Goal: Information Seeking & Learning: Learn about a topic

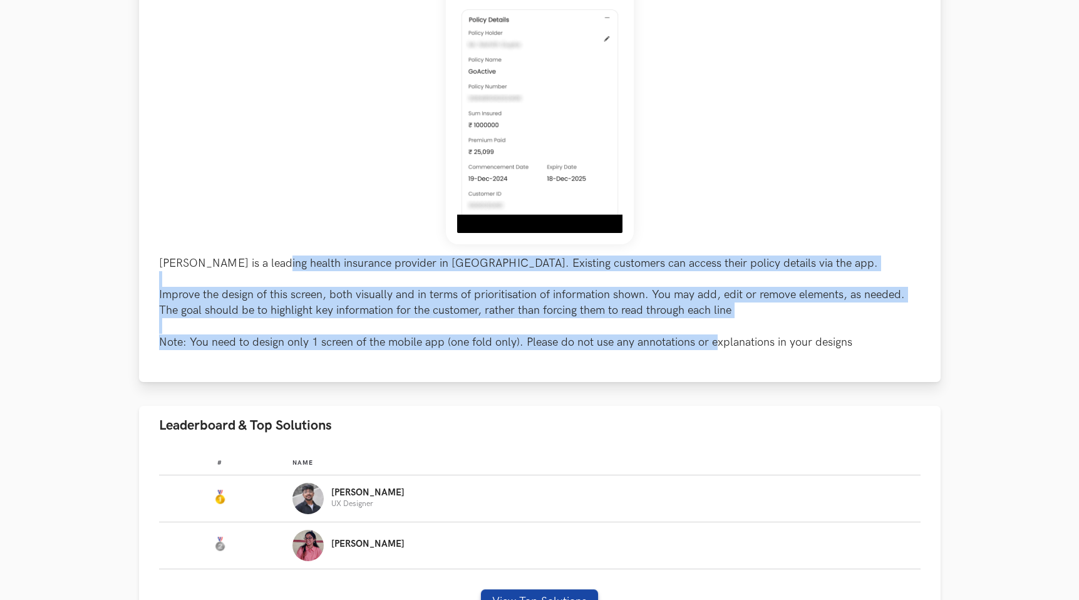
drag, startPoint x: 271, startPoint y: 262, endPoint x: 712, endPoint y: 338, distance: 447.9
click at [712, 338] on p "[PERSON_NAME] is a leading health insurance provider in [GEOGRAPHIC_DATA]. Exis…" at bounding box center [539, 302] width 761 height 95
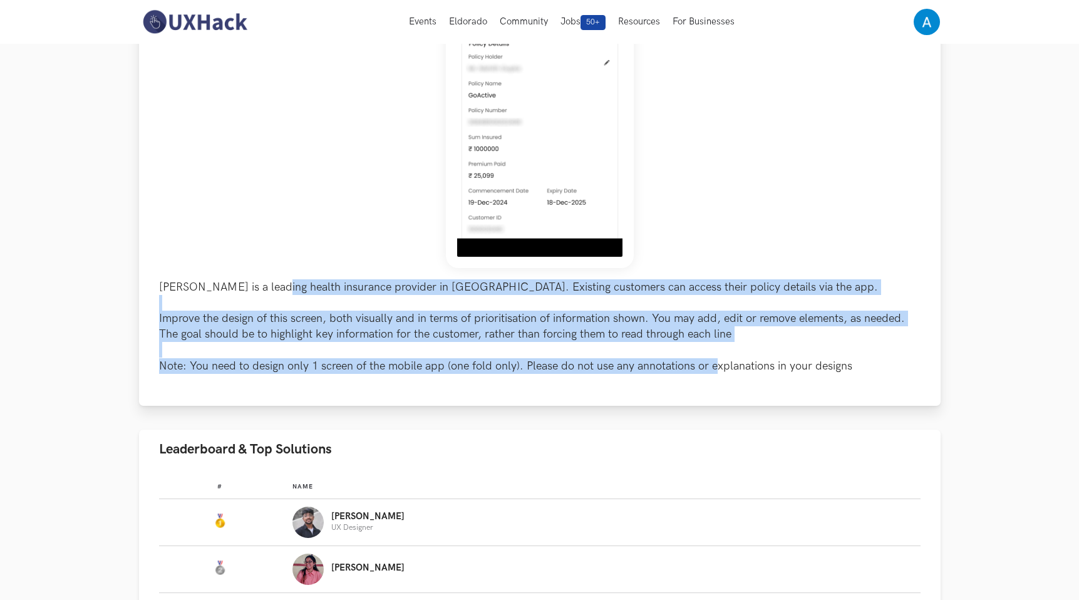
scroll to position [225, 0]
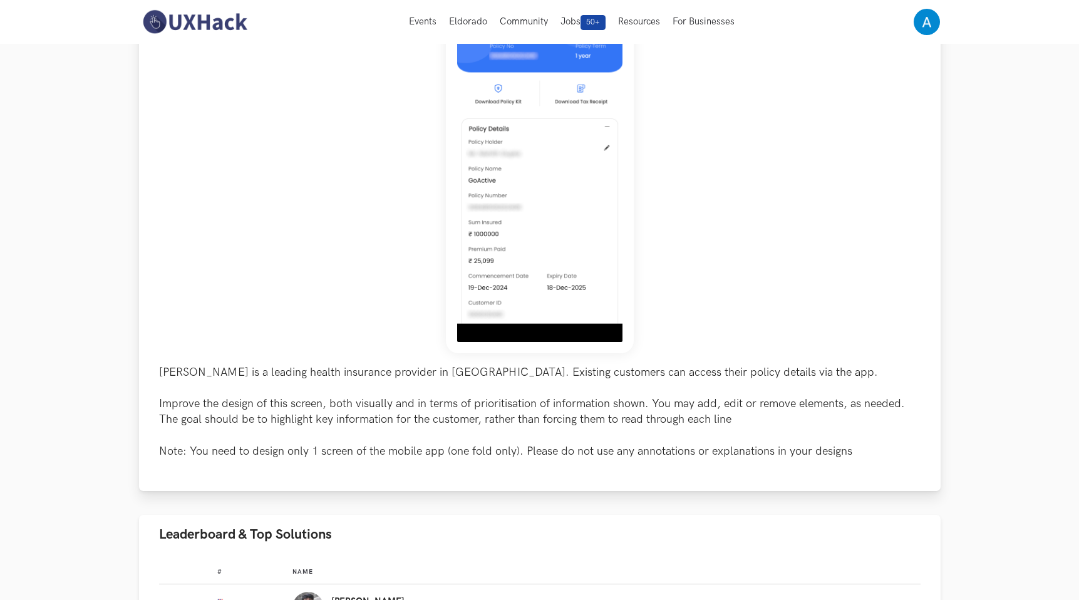
click at [727, 359] on div "[PERSON_NAME] is a leading health insurance provider in [GEOGRAPHIC_DATA]. Exis…" at bounding box center [539, 211] width 761 height 496
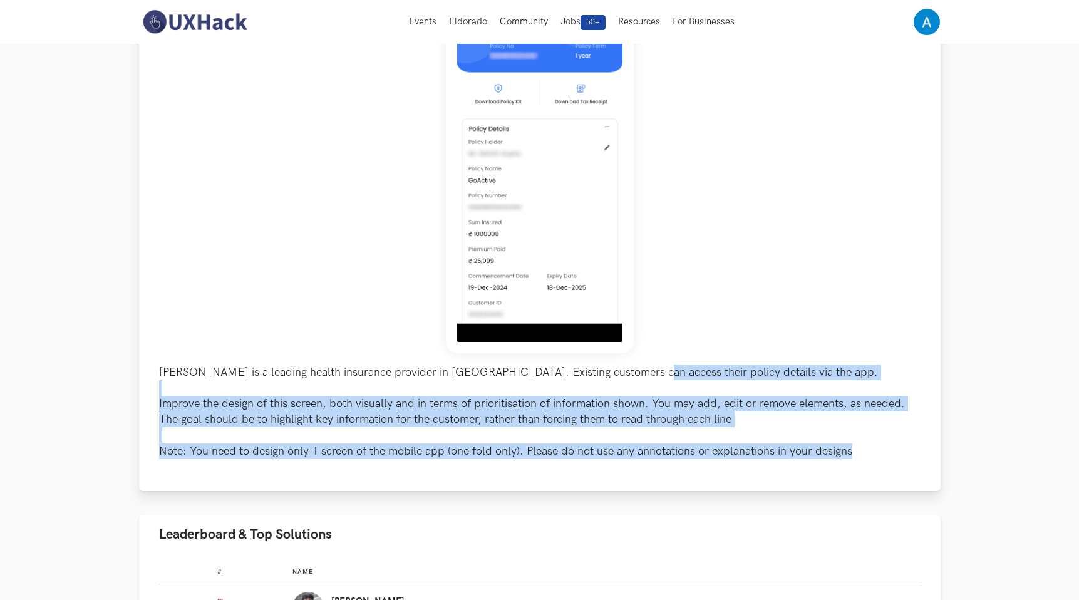
drag, startPoint x: 622, startPoint y: 371, endPoint x: 841, endPoint y: 461, distance: 237.7
click at [841, 461] on div "[PERSON_NAME] is a leading health insurance provider in [GEOGRAPHIC_DATA]. Exis…" at bounding box center [539, 224] width 801 height 531
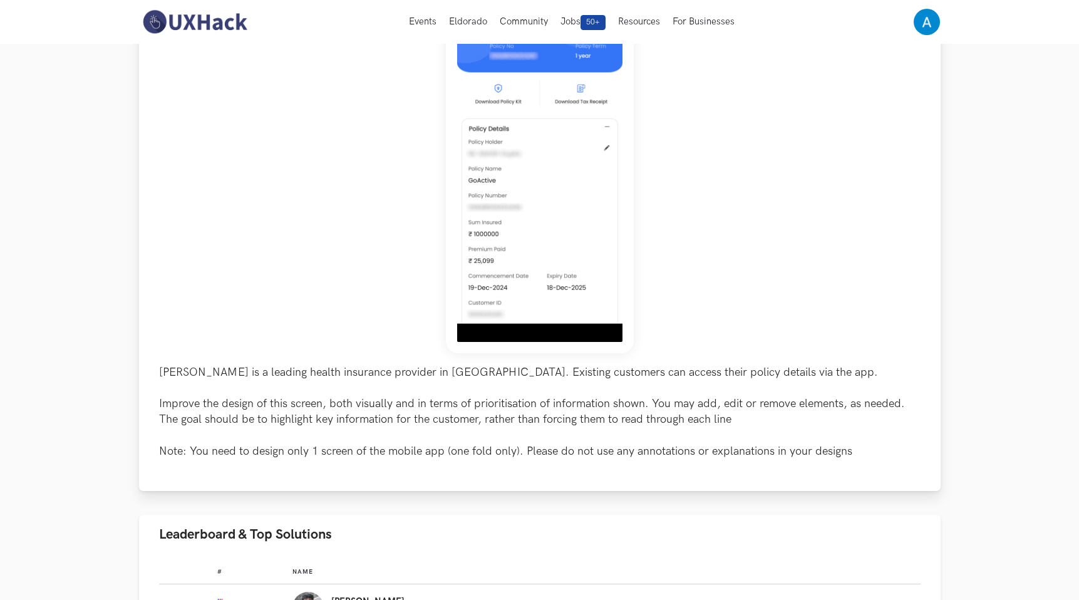
click at [401, 347] on div "[PERSON_NAME] is a leading health insurance provider in [GEOGRAPHIC_DATA]. Exis…" at bounding box center [539, 211] width 761 height 496
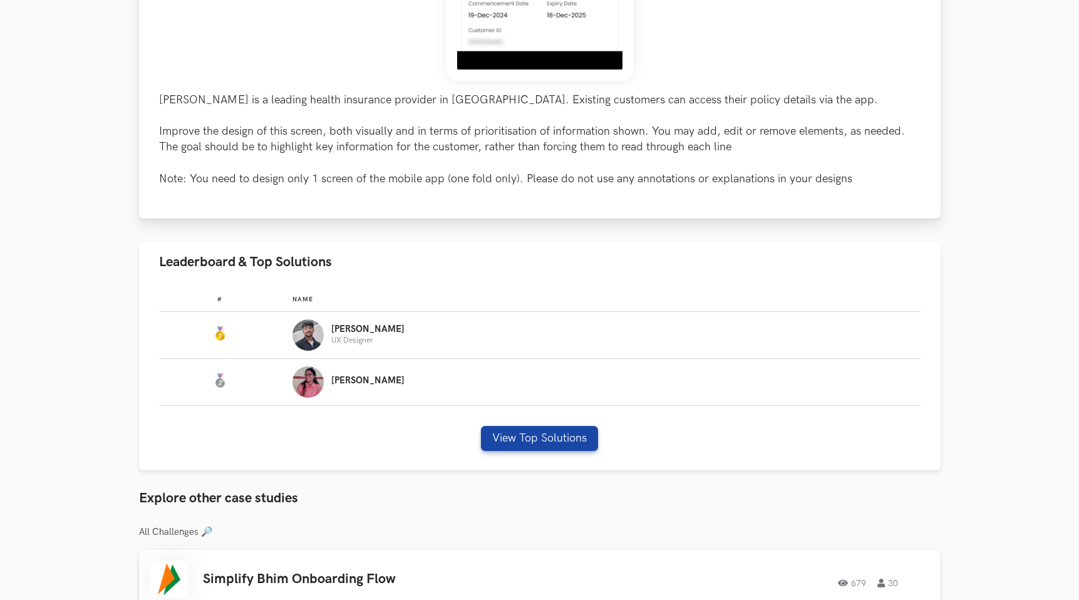
scroll to position [510, 0]
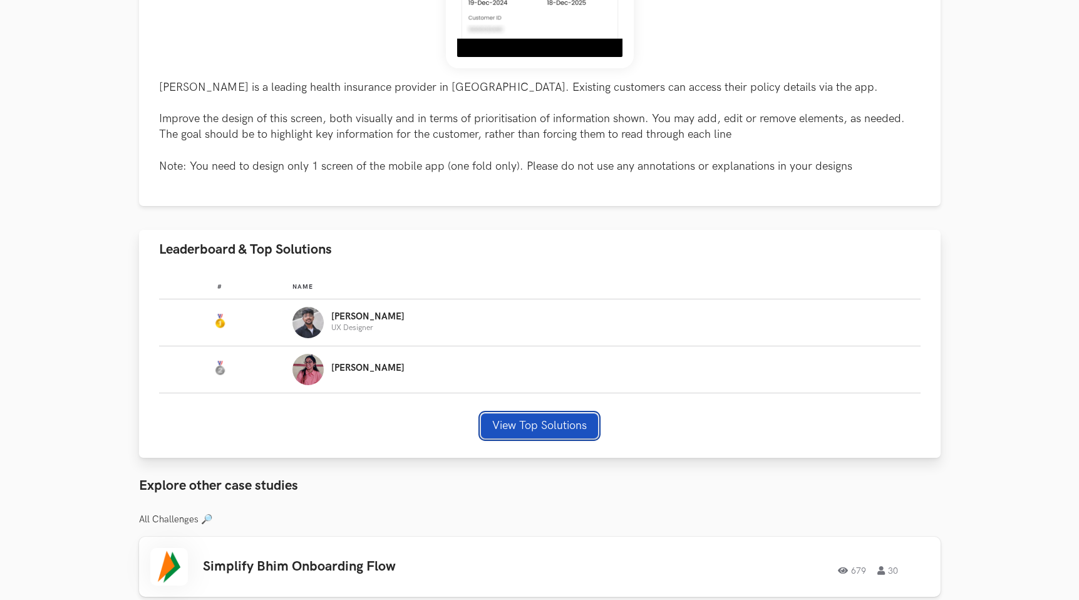
click at [547, 427] on button "View Top Solutions" at bounding box center [539, 425] width 117 height 25
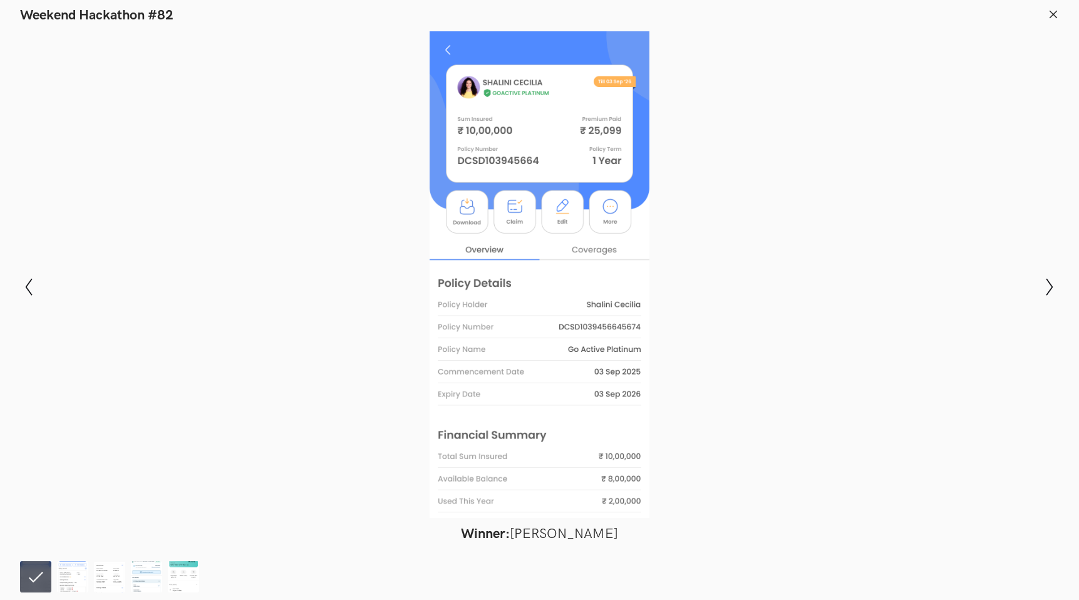
drag, startPoint x: 635, startPoint y: 513, endPoint x: 568, endPoint y: 397, distance: 133.8
click at [568, 397] on div at bounding box center [539, 274] width 987 height 486
click at [1050, 285] on icon "Show next slide" at bounding box center [1049, 287] width 18 height 18
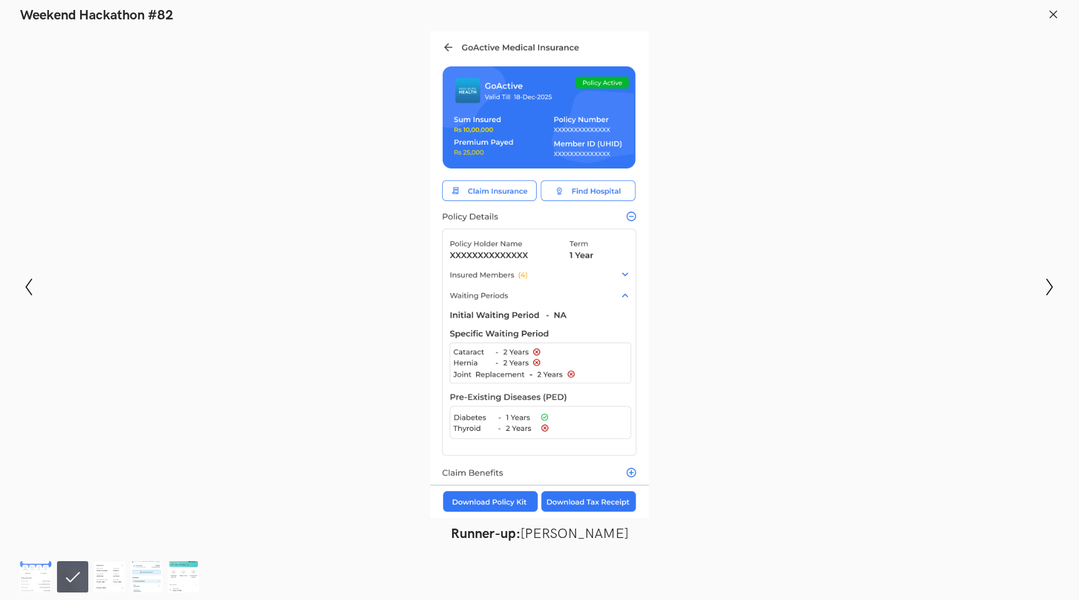
click at [1053, 14] on line at bounding box center [1053, 14] width 7 height 7
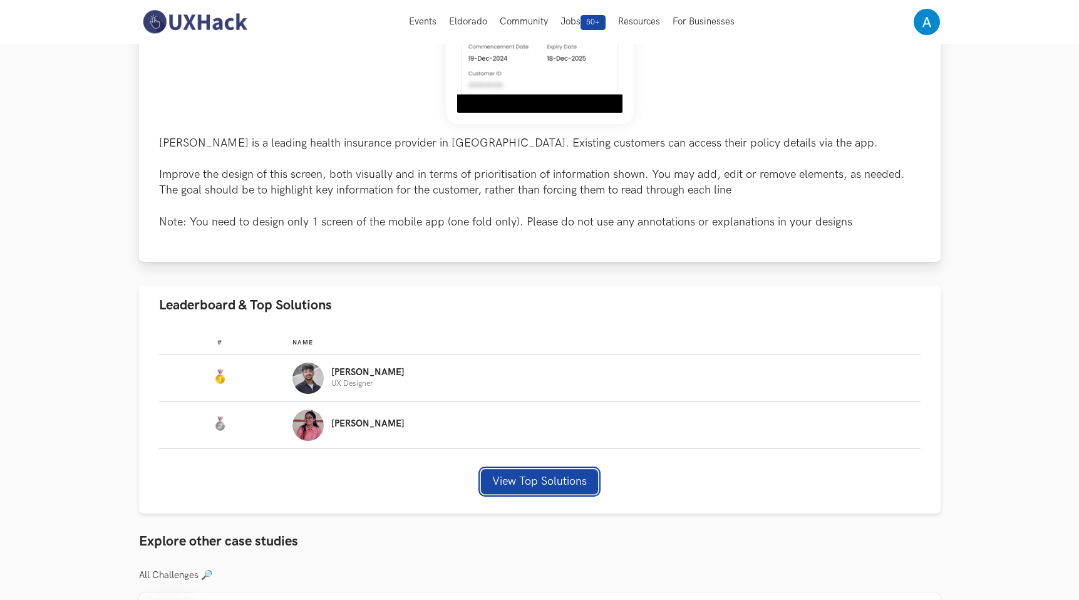
scroll to position [0, 0]
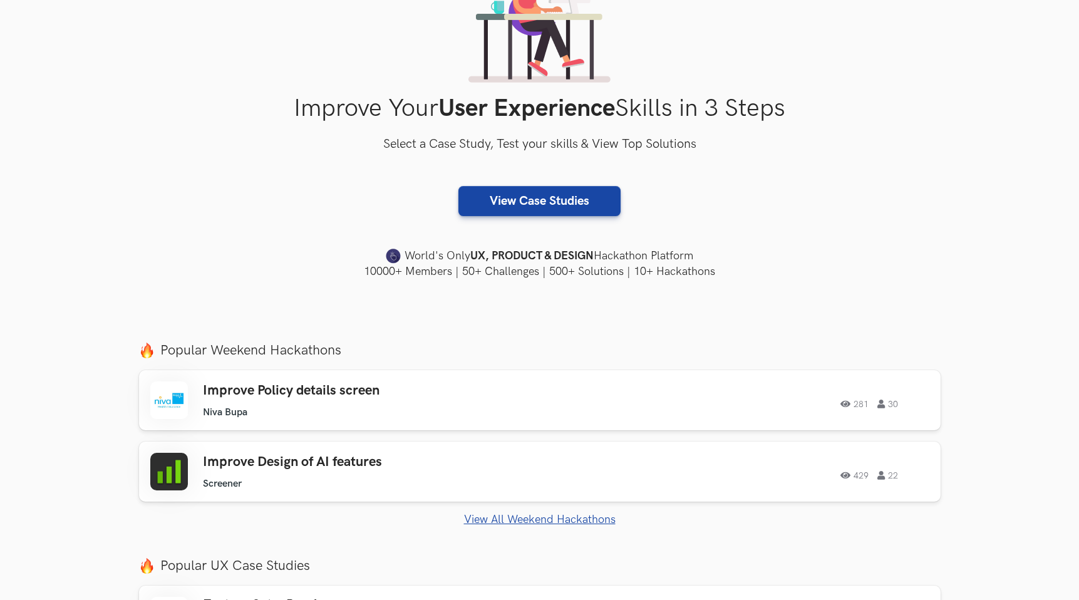
scroll to position [200, 0]
